Goal: Information Seeking & Learning: Learn about a topic

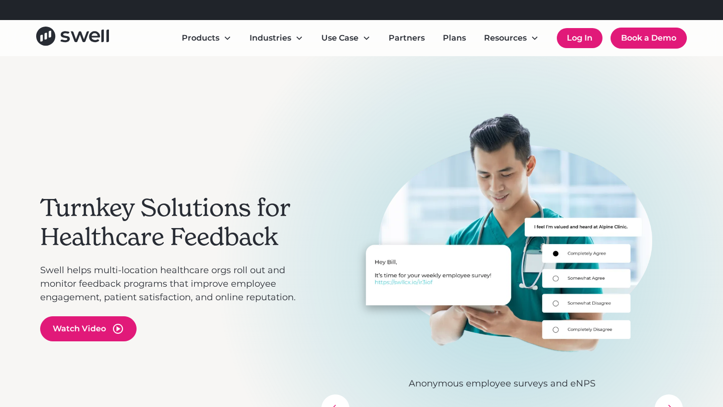
click at [580, 36] on link "Log In" at bounding box center [580, 38] width 46 height 20
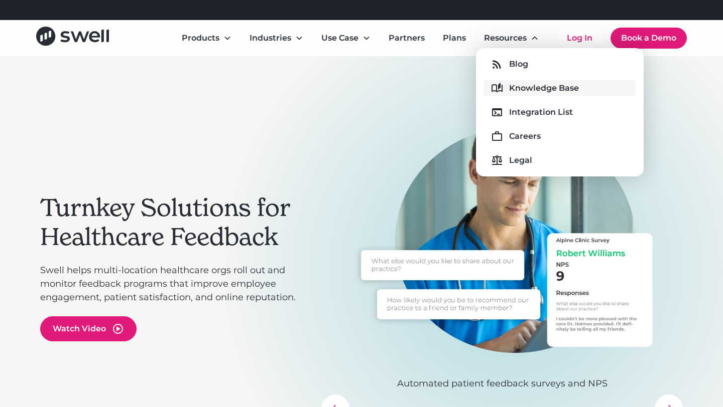
click at [517, 95] on link "Knowledge Base" at bounding box center [560, 88] width 152 height 16
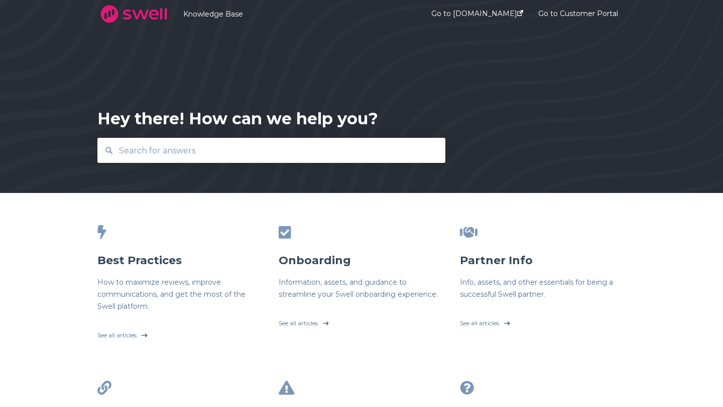
click at [388, 147] on input "text" at bounding box center [271, 151] width 317 height 22
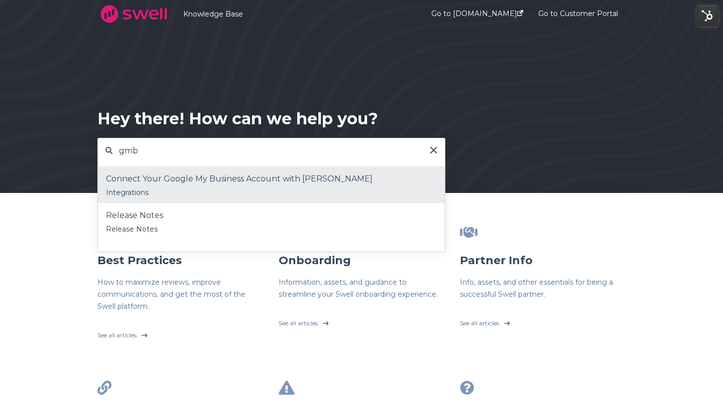
type input "gmb"
click at [288, 186] on div "Connect Your Google My Business Account with Swell" at bounding box center [271, 179] width 331 height 15
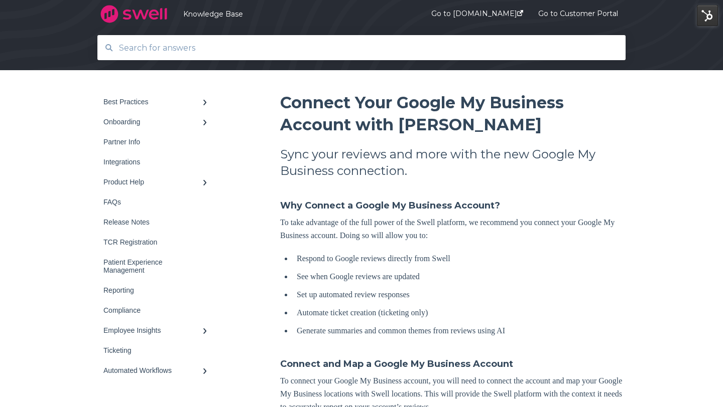
scroll to position [95, 0]
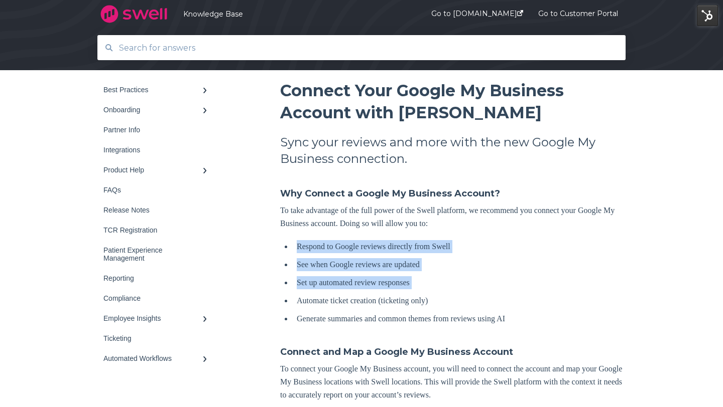
drag, startPoint x: 292, startPoint y: 247, endPoint x: 407, endPoint y: 290, distance: 123.7
click at [407, 290] on ul "Respond to Google reviews directly from Swell See when Google reviews are updat…" at bounding box center [454, 282] width 341 height 85
copy ul "Respond to Google reviews directly from Swell See when Google reviews are updat…"
